Goal: Task Accomplishment & Management: Manage account settings

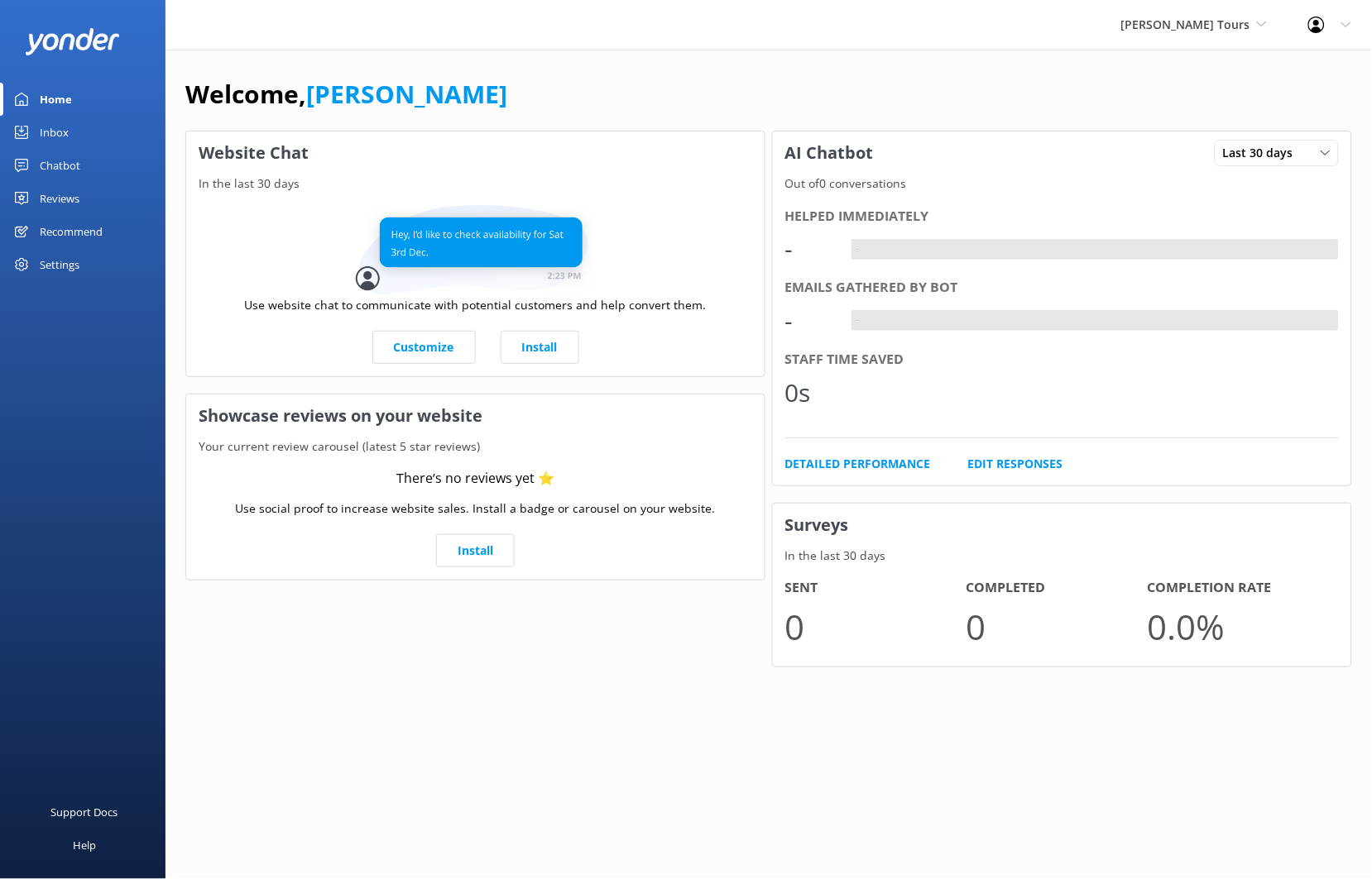
click at [76, 163] on div "Chatbot" at bounding box center [60, 165] width 40 height 33
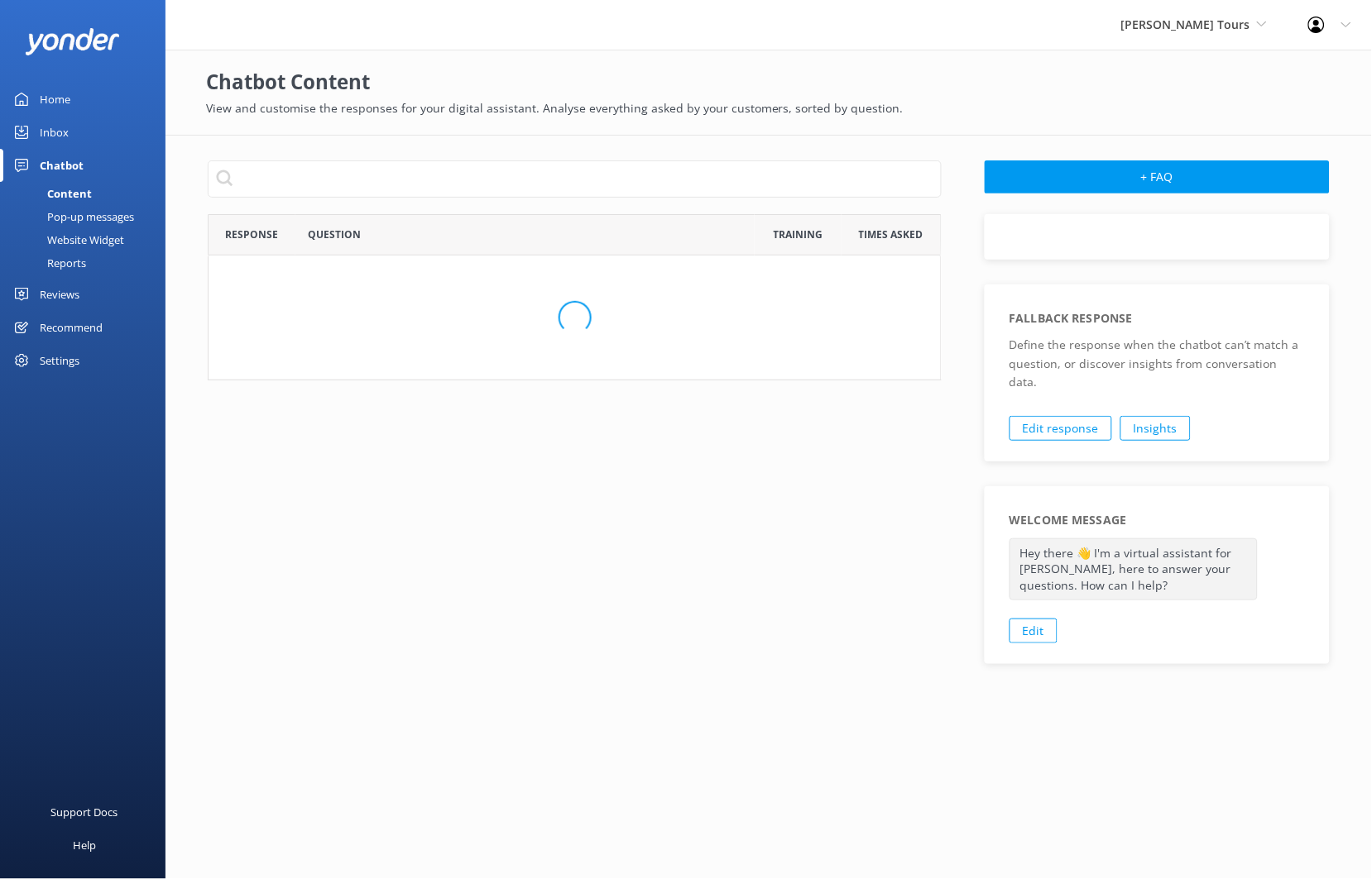
scroll to position [566, 719]
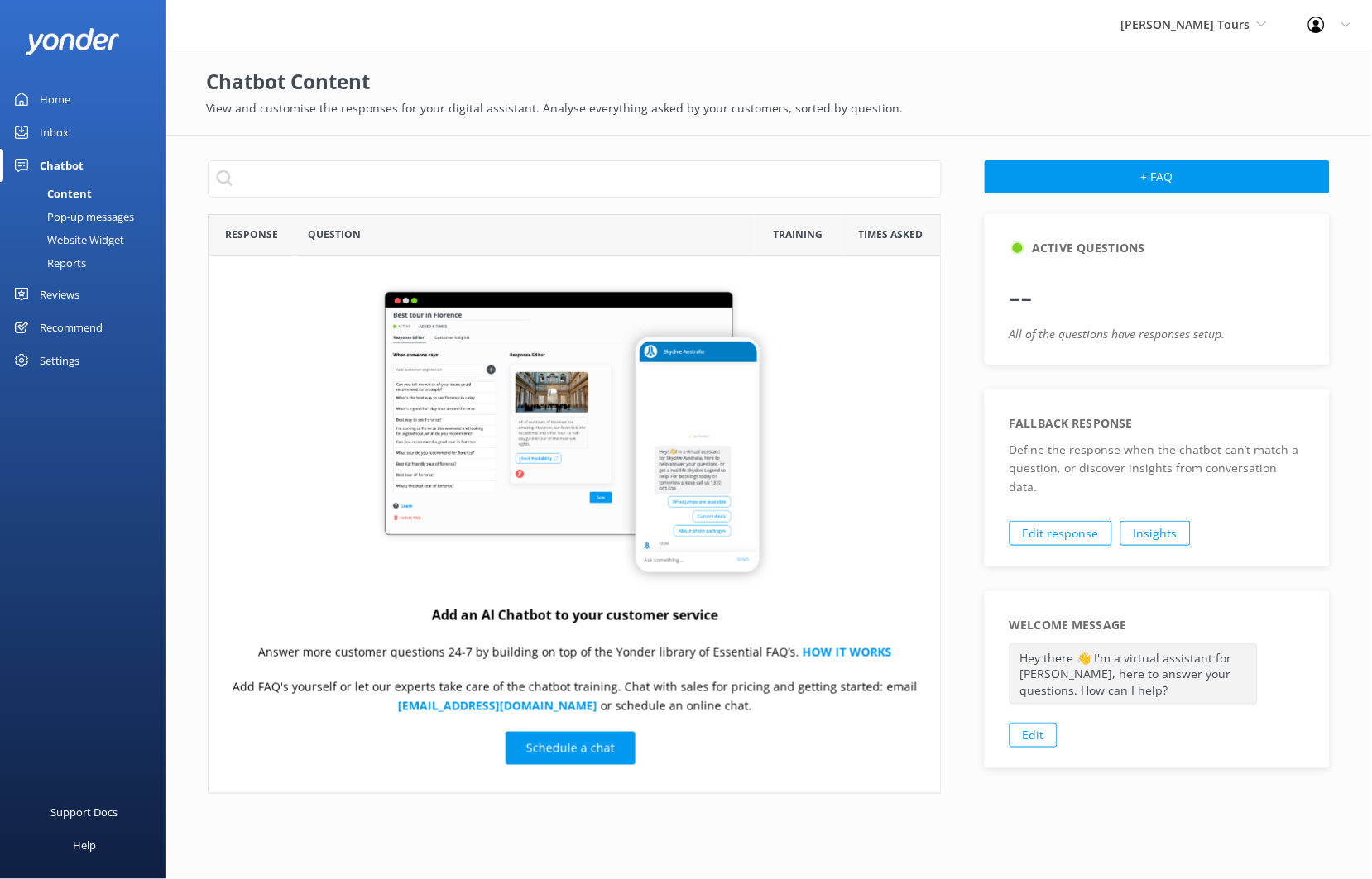
click at [101, 234] on div "Website Widget" at bounding box center [67, 239] width 114 height 23
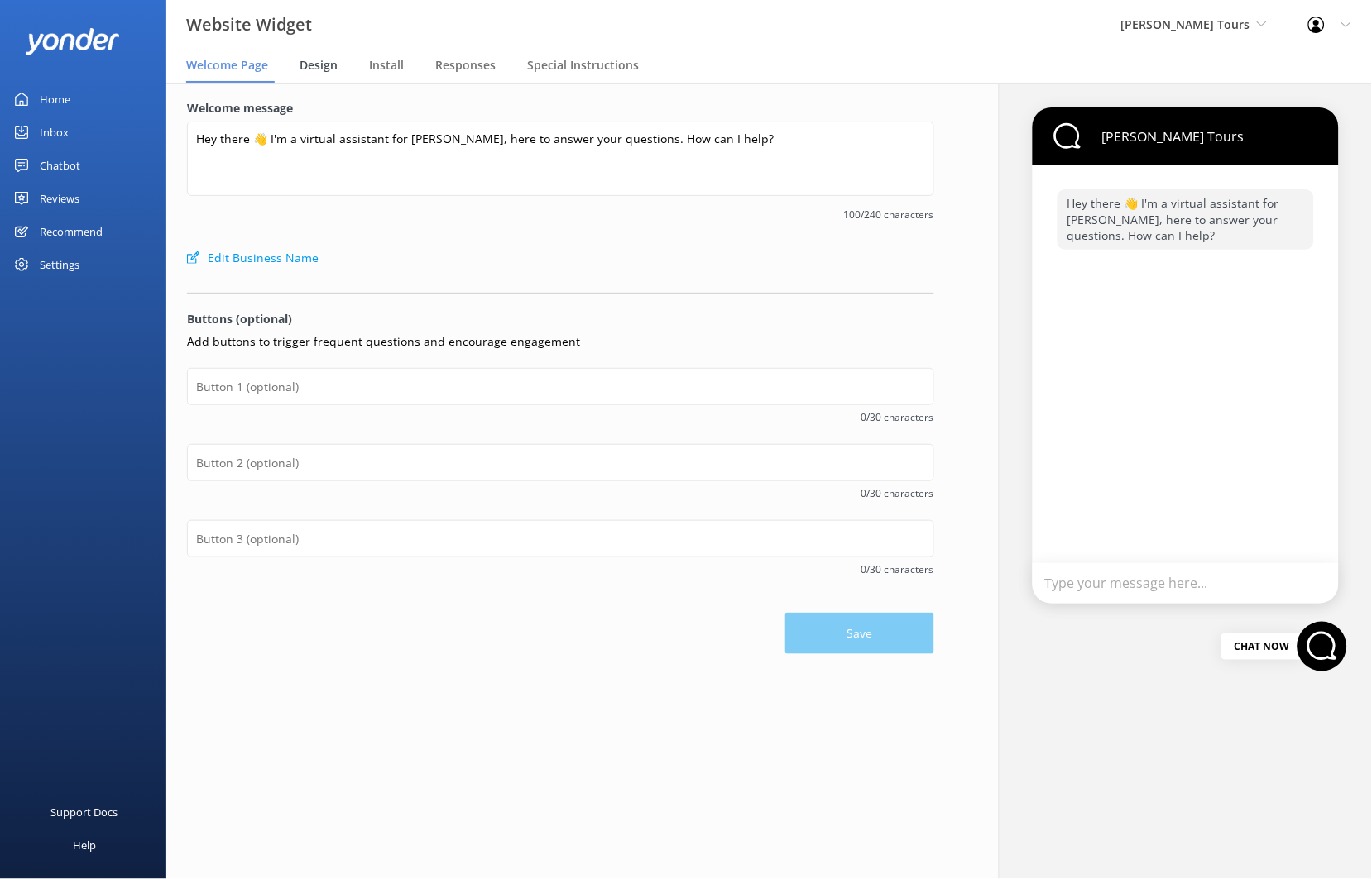
drag, startPoint x: 305, startPoint y: 65, endPoint x: 322, endPoint y: 78, distance: 21.4
click at [305, 66] on span "Design" at bounding box center [319, 66] width 38 height 16
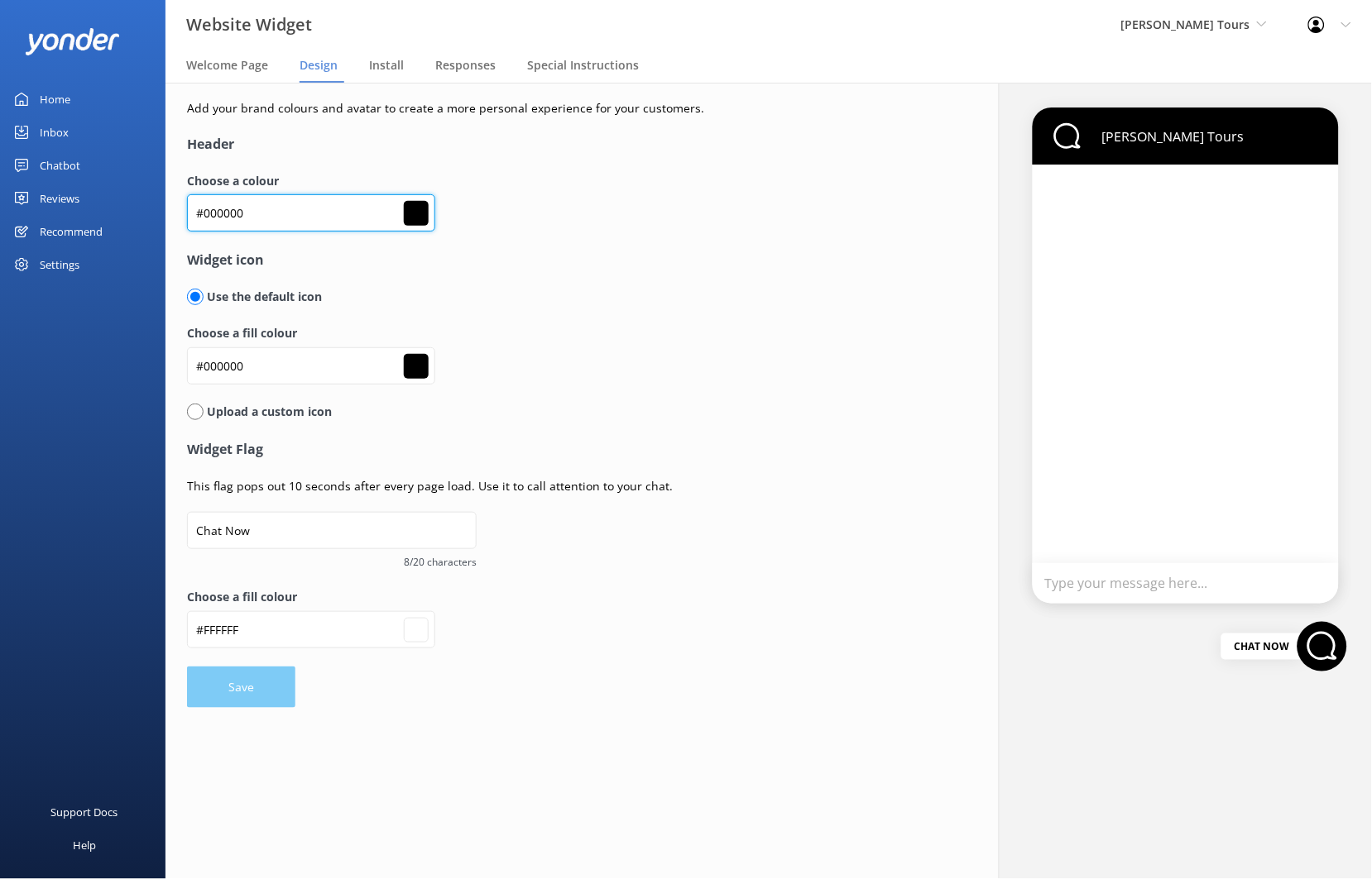
click at [293, 225] on input "#000000" at bounding box center [311, 213] width 248 height 37
click at [289, 223] on input "#000000" at bounding box center [311, 213] width 248 height 37
click at [288, 223] on input "#000000" at bounding box center [311, 213] width 248 height 37
drag, startPoint x: 285, startPoint y: 222, endPoint x: 269, endPoint y: 217, distance: 16.8
click at [282, 221] on input "#000000" at bounding box center [311, 213] width 248 height 37
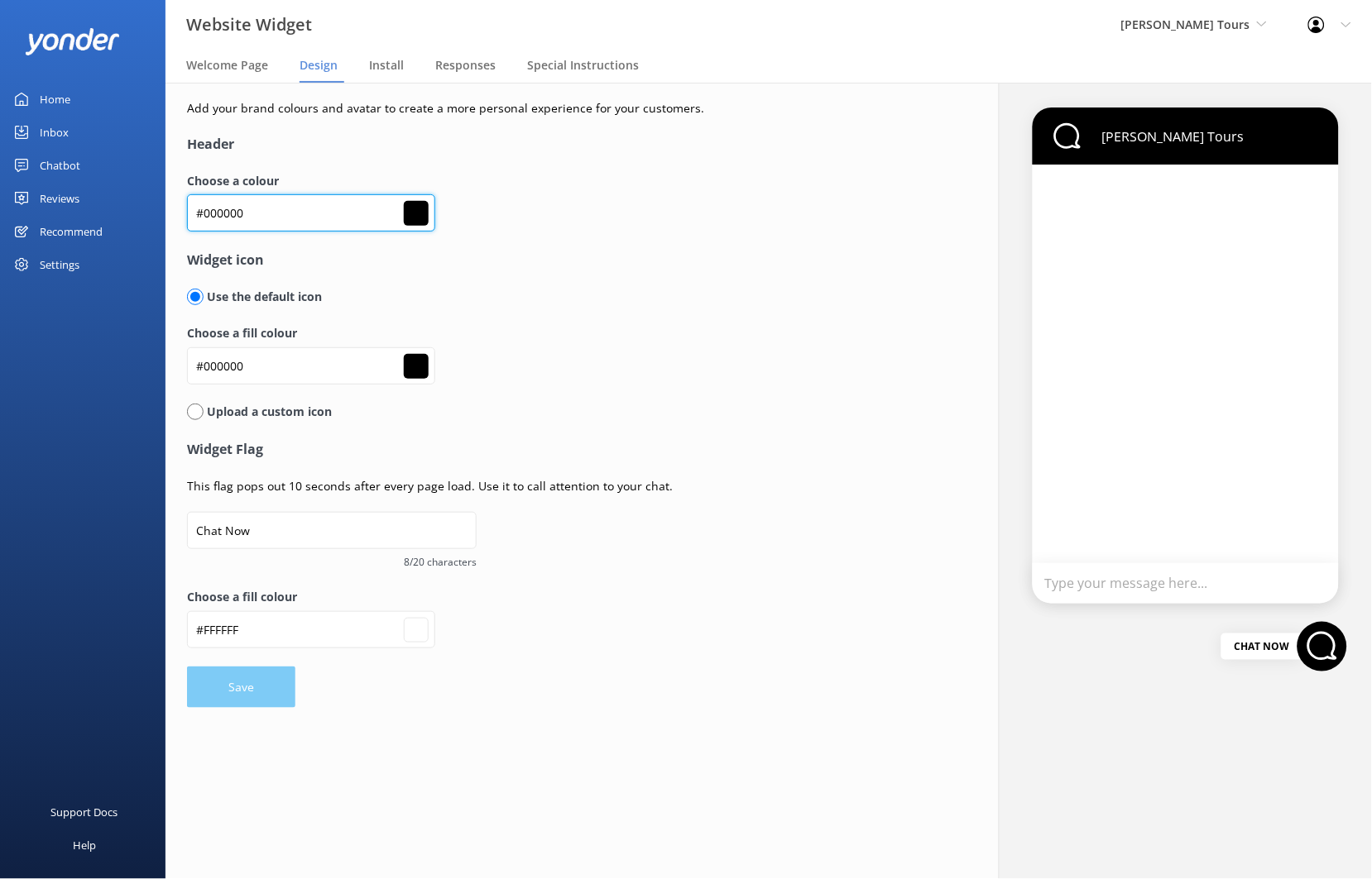
drag, startPoint x: 260, startPoint y: 216, endPoint x: 161, endPoint y: 218, distance: 99.0
click at [161, 218] on div "Website Widget [PERSON_NAME] Tours [PERSON_NAME] Adventure Co Cool Tours Inc To…" at bounding box center [686, 481] width 1372 height 797
paste input "e93643"
type input "#e93643"
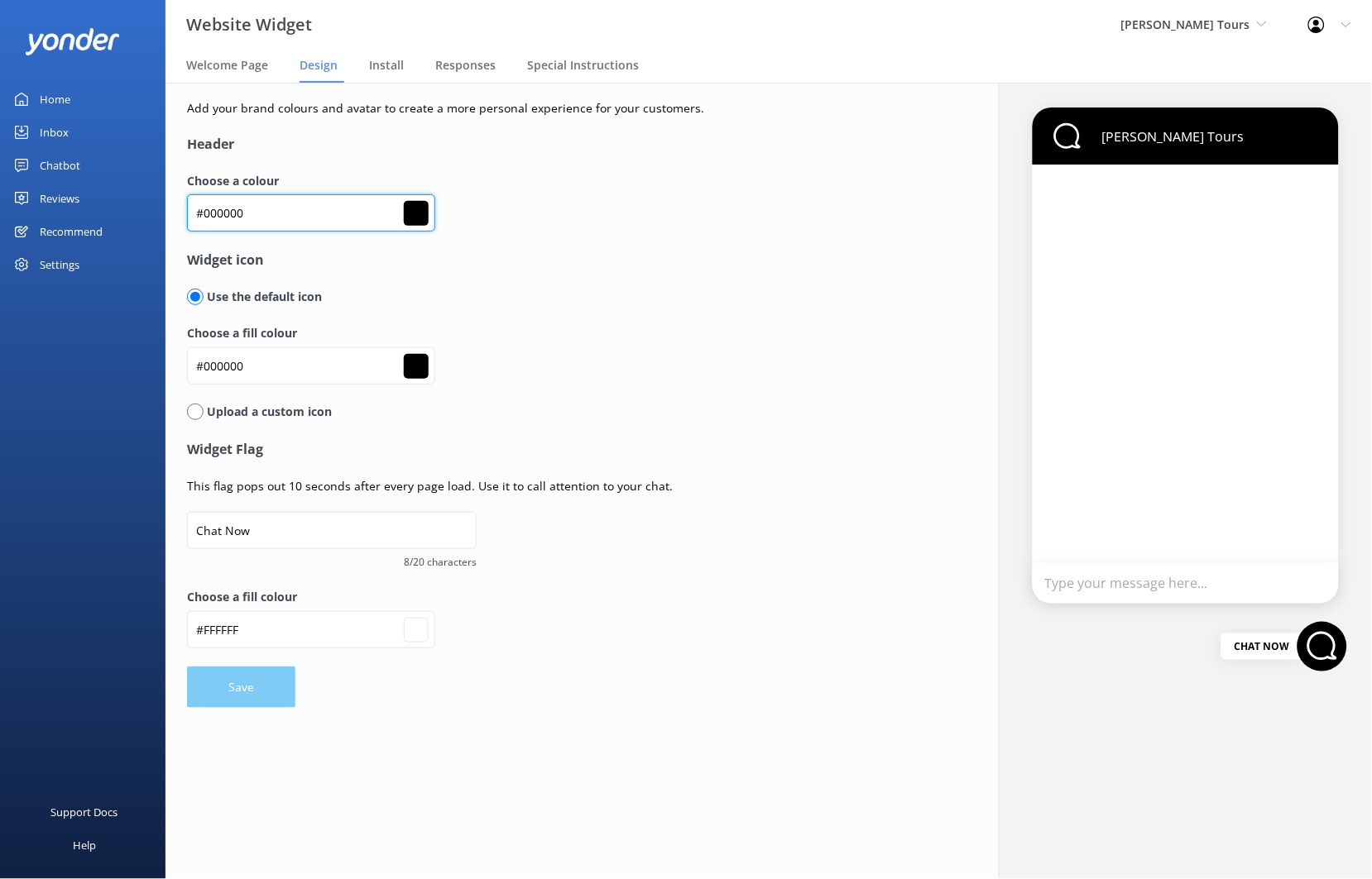
type input "#ffffff"
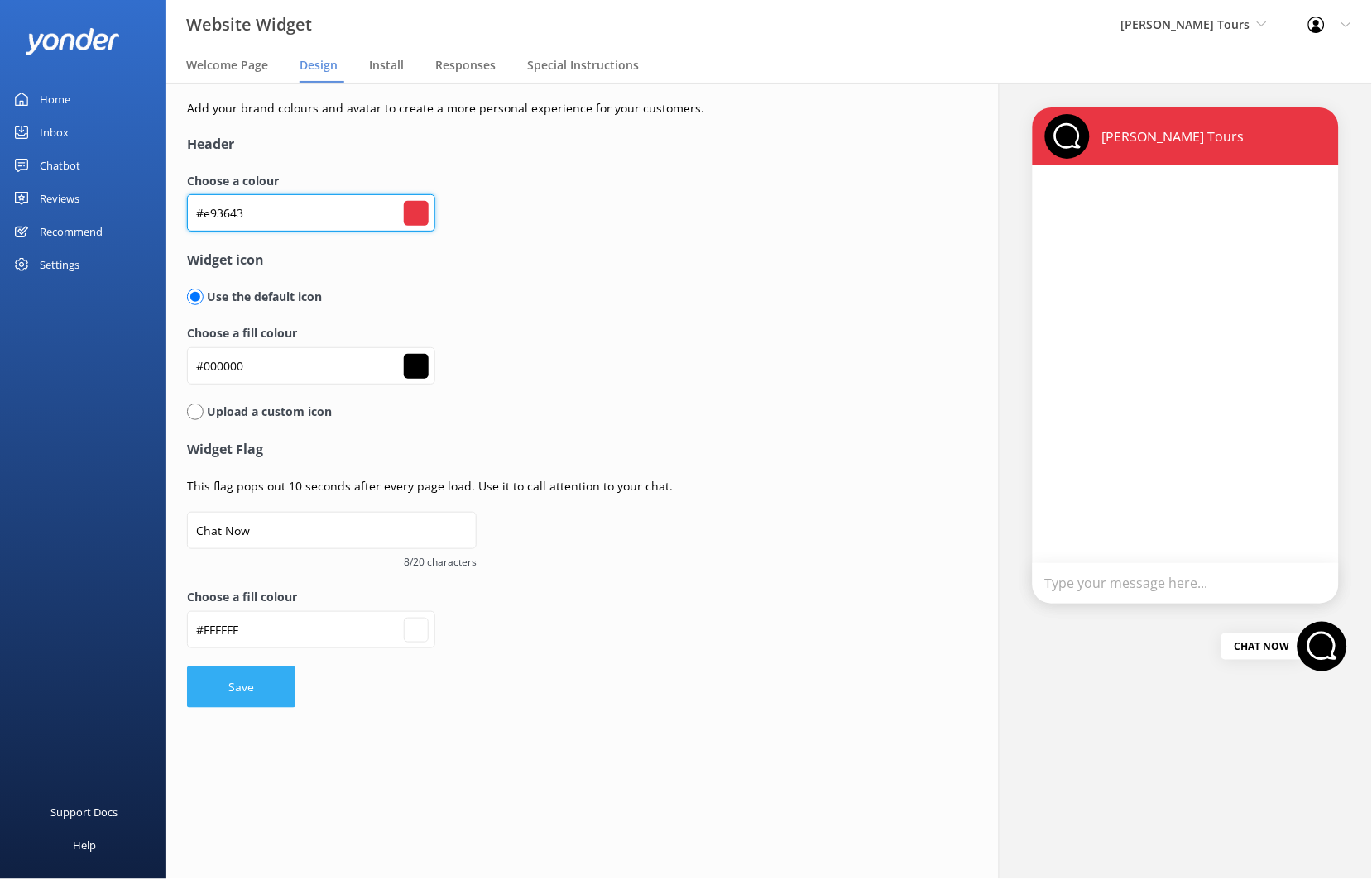
type input "#e93643"
click at [250, 690] on button "Save" at bounding box center [241, 686] width 109 height 41
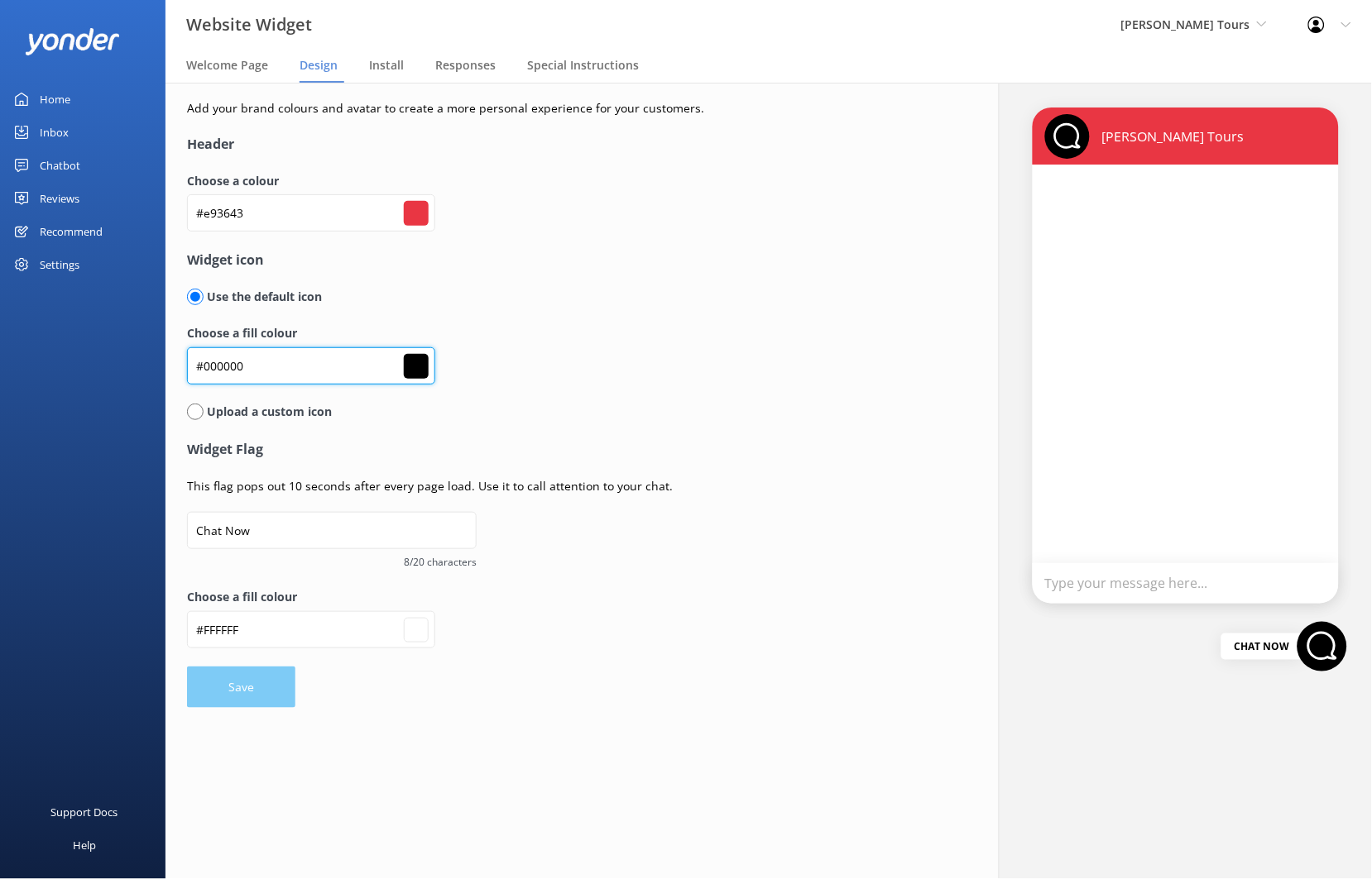
type input "#ffffff"
drag, startPoint x: 309, startPoint y: 372, endPoint x: 173, endPoint y: 375, distance: 136.0
click at [174, 377] on div "Add your brand colours and avatar to create a more personal experience for your…" at bounding box center [560, 403] width 791 height 642
drag, startPoint x: 193, startPoint y: 365, endPoint x: 288, endPoint y: 375, distance: 95.5
click at [288, 375] on input "#000000" at bounding box center [311, 366] width 248 height 37
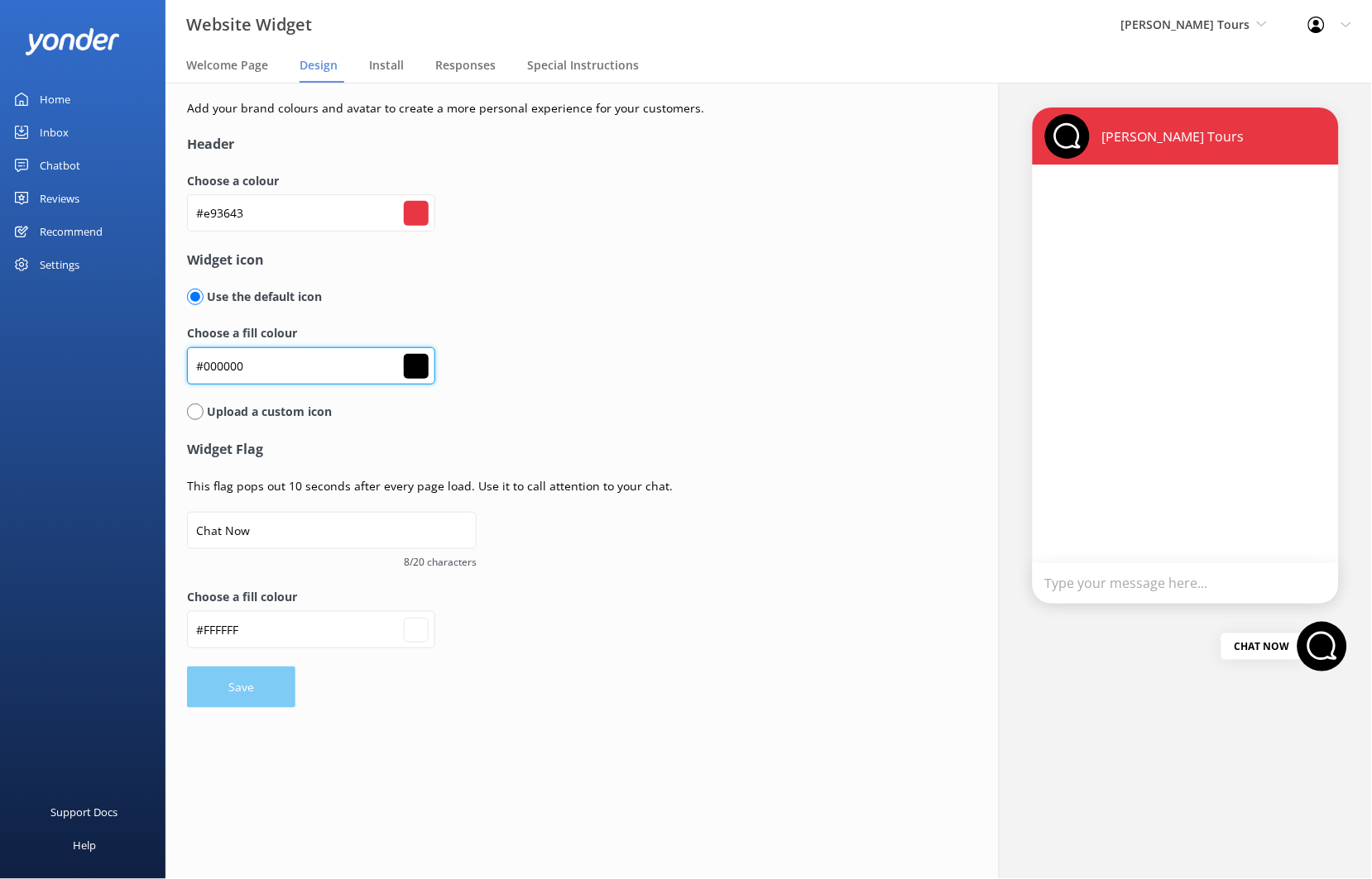
paste input "3576"
type input "#003576"
type input "#ffffff"
type input "#003576"
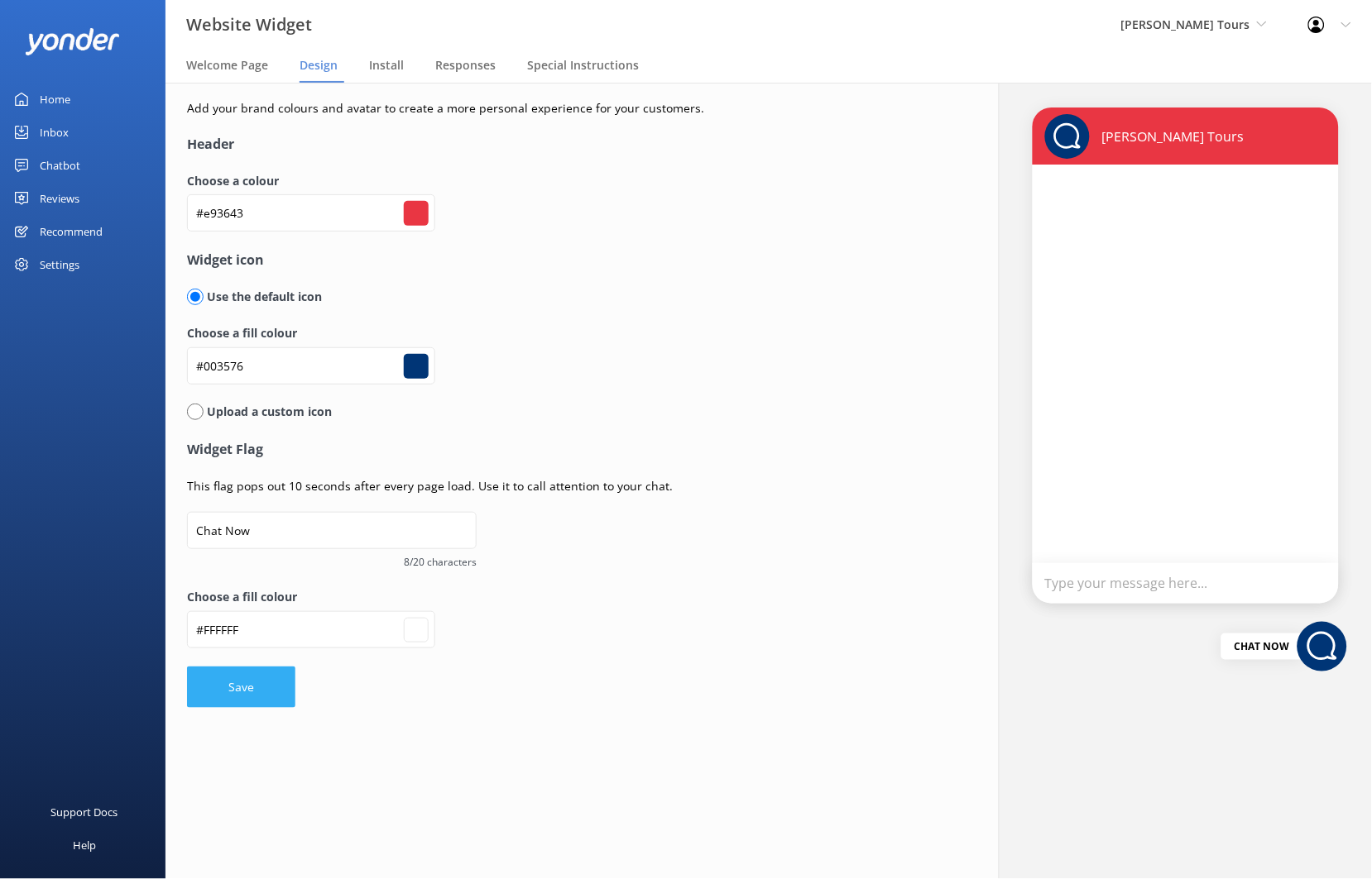
click at [258, 680] on button "Save" at bounding box center [241, 686] width 109 height 41
type input "#ffffff"
